Goal: Task Accomplishment & Management: Manage account settings

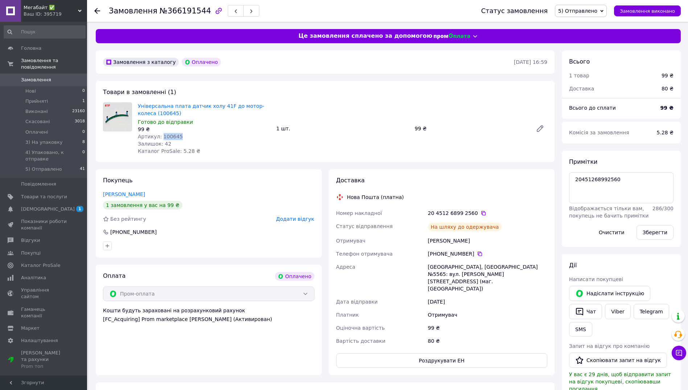
scroll to position [28, 0]
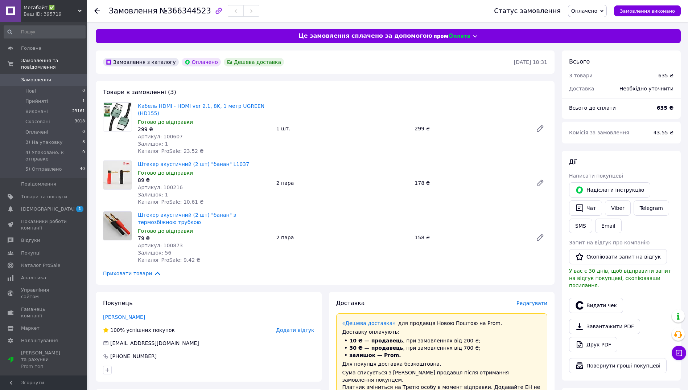
click at [178, 13] on span "№366344523" at bounding box center [186, 11] width 52 height 9
copy span "366344523"
click at [588, 13] on span "Оплачено" at bounding box center [585, 11] width 26 height 6
click at [595, 57] on li "3) На упаковку" at bounding box center [604, 58] width 70 height 11
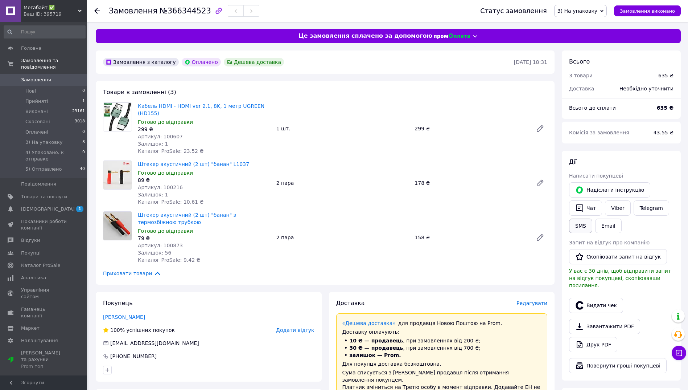
click at [577, 226] on button "SMS" at bounding box center [580, 225] width 23 height 15
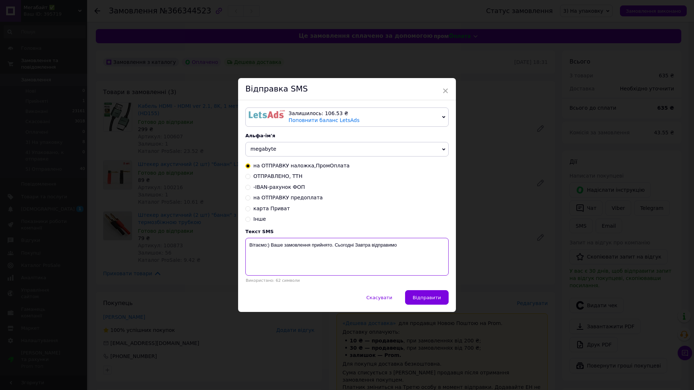
click at [311, 245] on textarea "Вітаємо:) Ваше замовлення прийнято. Сьогодні Завтра відправимо" at bounding box center [346, 257] width 203 height 38
paste textarea "366344523"
click at [379, 244] on textarea "Вітаємо:) Ваше замовлення 366344523 прийнято. Сьогодні Завтра відправимо" at bounding box center [346, 257] width 203 height 38
type textarea "Вітаємо:) Ваше замовлення 366344523 прийнято. Завтра відправимо"
click at [429, 297] on span "Відправити" at bounding box center [427, 297] width 28 height 5
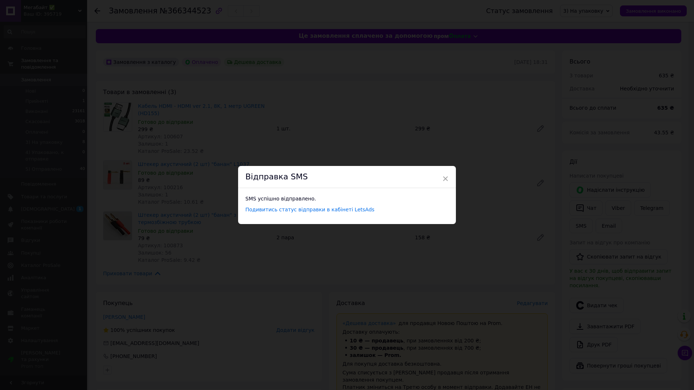
click at [445, 178] on span "×" at bounding box center [445, 178] width 7 height 12
